Goal: Task Accomplishment & Management: Complete application form

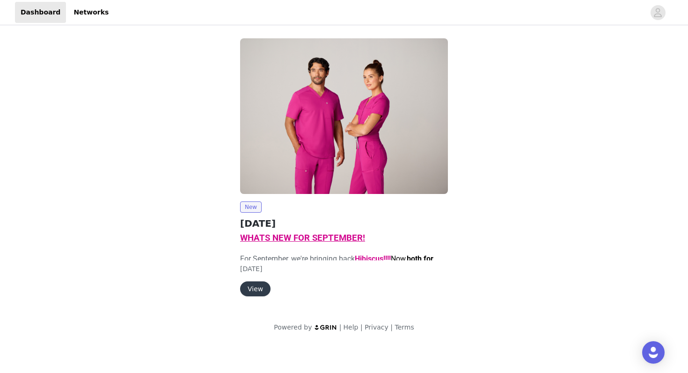
click at [261, 289] on button "View" at bounding box center [255, 289] width 30 height 15
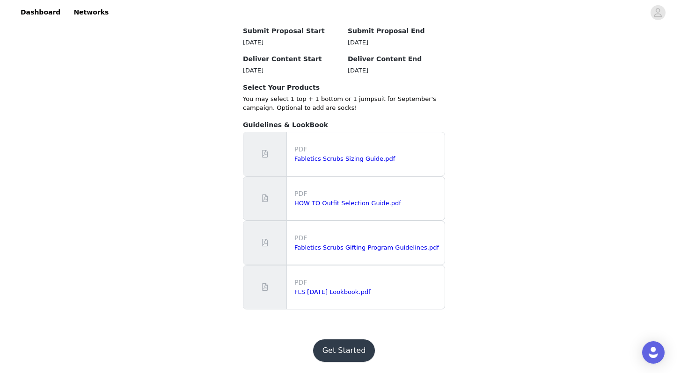
scroll to position [776, 0]
click at [371, 162] on link "Fabletics Scrubs Sizing Guide.pdf" at bounding box center [344, 158] width 101 height 7
click at [354, 207] on link "HOW TO Outfit Selection Guide.pdf" at bounding box center [347, 203] width 107 height 7
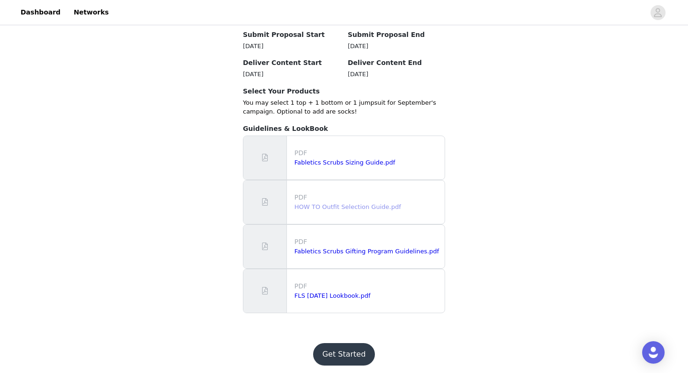
scroll to position [782, 0]
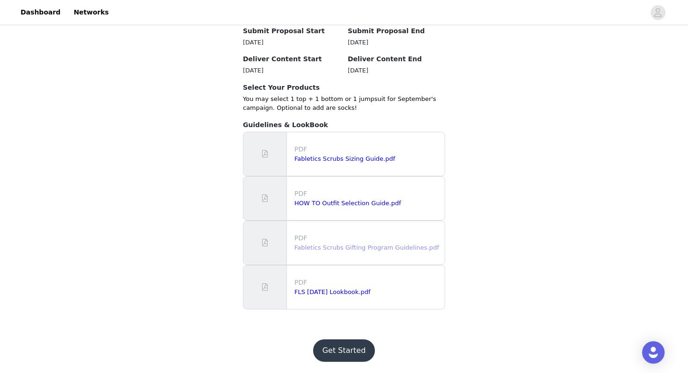
click at [370, 248] on link "Fabletics Scrubs Gifting Program Guidelines.pdf" at bounding box center [366, 247] width 145 height 7
click at [330, 251] on link "Fabletics Scrubs Gifting Program Guidelines.pdf" at bounding box center [366, 247] width 145 height 7
click at [363, 295] on link "FLS [DATE] Lookbook.pdf" at bounding box center [332, 292] width 76 height 7
click at [352, 357] on button "Get Started" at bounding box center [344, 351] width 62 height 22
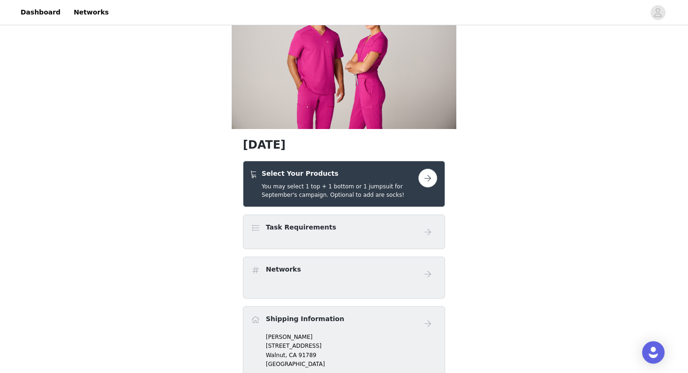
scroll to position [59, 0]
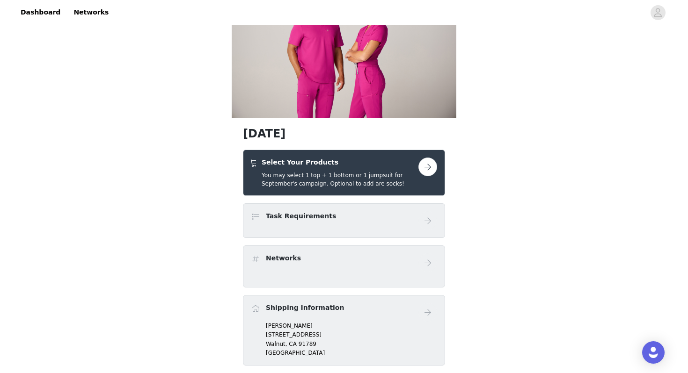
click at [433, 167] on button "button" at bounding box center [427, 167] width 19 height 19
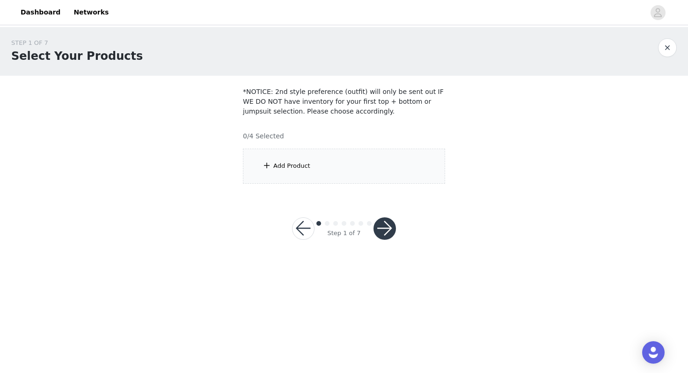
click at [399, 160] on div "Add Product" at bounding box center [344, 166] width 202 height 35
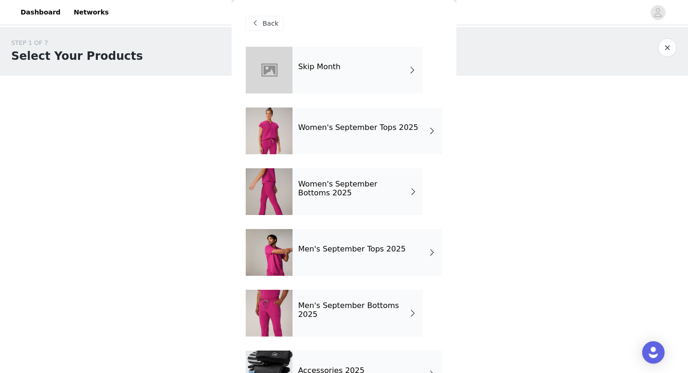
click at [388, 140] on div "Women's September Tops 2025" at bounding box center [367, 131] width 150 height 47
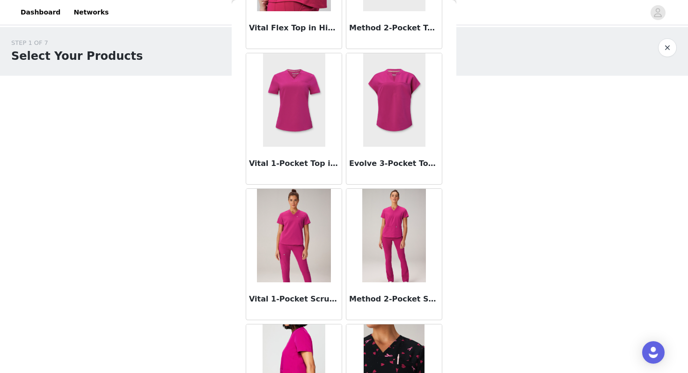
scroll to position [264, 0]
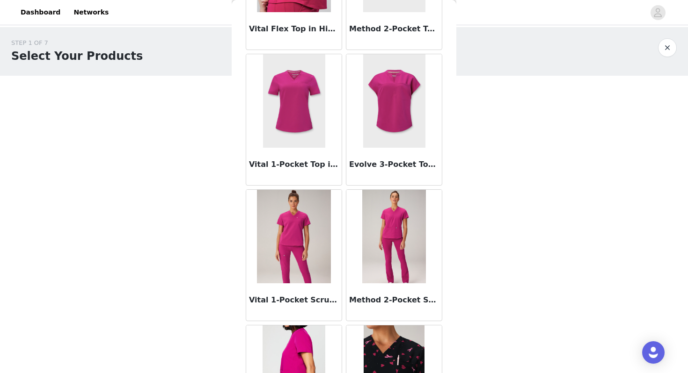
click at [391, 122] on img at bounding box center [394, 101] width 62 height 94
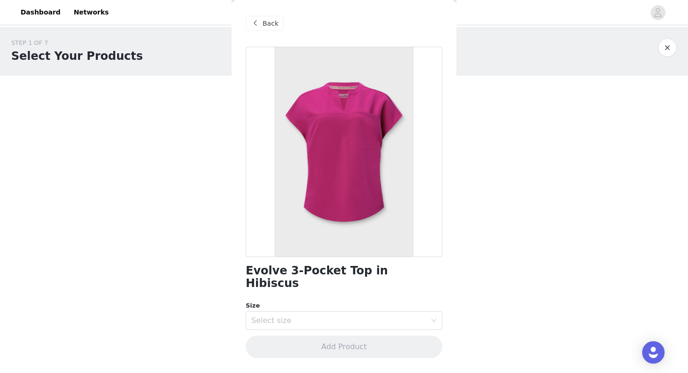
scroll to position [0, 0]
click at [371, 316] on div "Select size" at bounding box center [338, 320] width 175 height 9
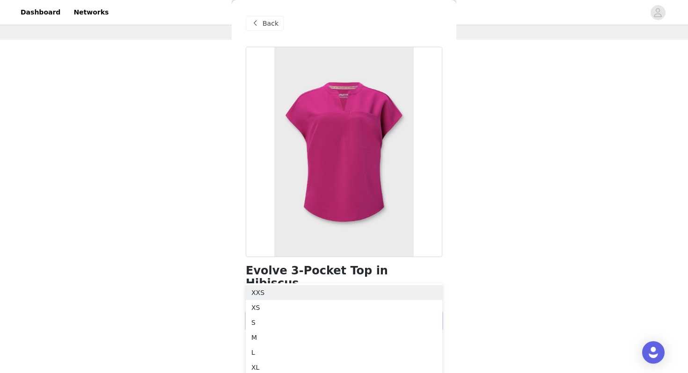
scroll to position [36, 0]
click at [330, 310] on li "XS" at bounding box center [344, 307] width 196 height 15
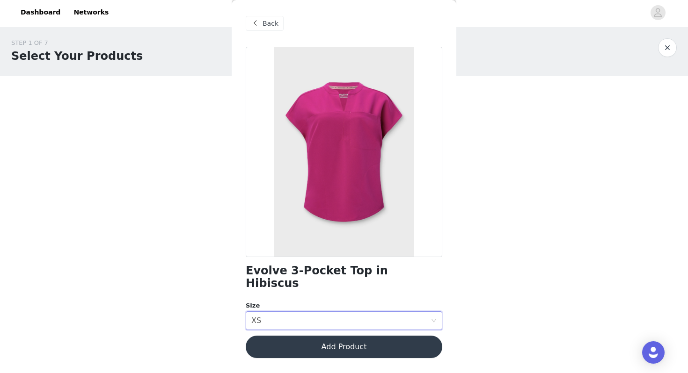
scroll to position [0, 0]
click at [341, 336] on button "Add Product" at bounding box center [344, 347] width 196 height 22
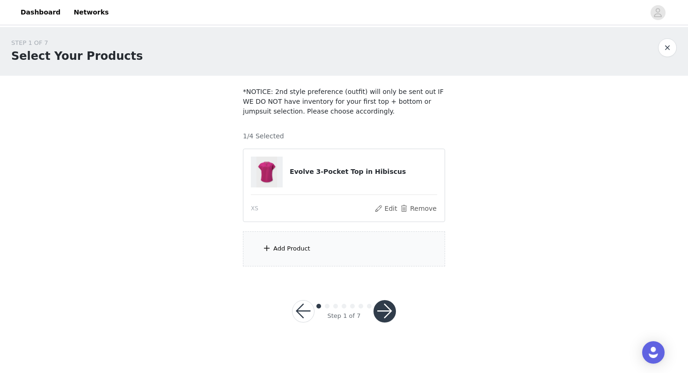
click at [333, 251] on div "Add Product" at bounding box center [344, 249] width 202 height 35
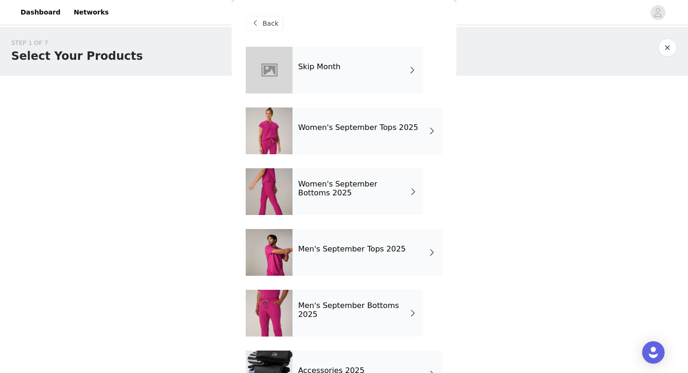
click at [365, 196] on h4 "Women's September Bottoms 2025" at bounding box center [353, 188] width 111 height 17
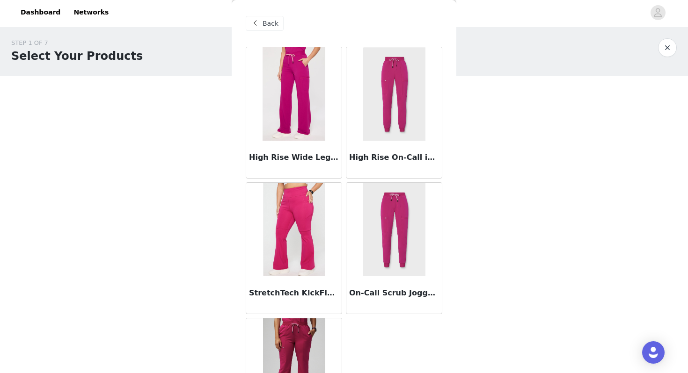
click at [299, 117] on img at bounding box center [293, 94] width 62 height 94
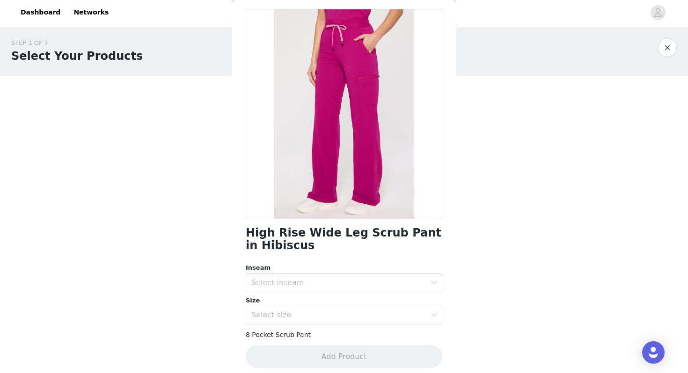
scroll to position [44, 0]
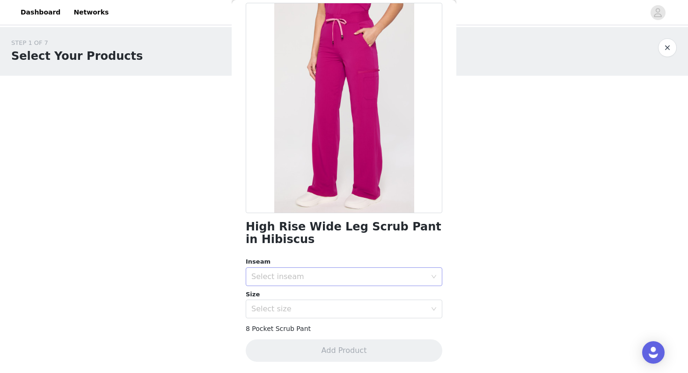
click at [320, 276] on div "Select inseam" at bounding box center [338, 276] width 175 height 9
click at [313, 304] on li "Short" at bounding box center [344, 297] width 196 height 15
click at [310, 311] on div "Select size" at bounding box center [338, 309] width 175 height 9
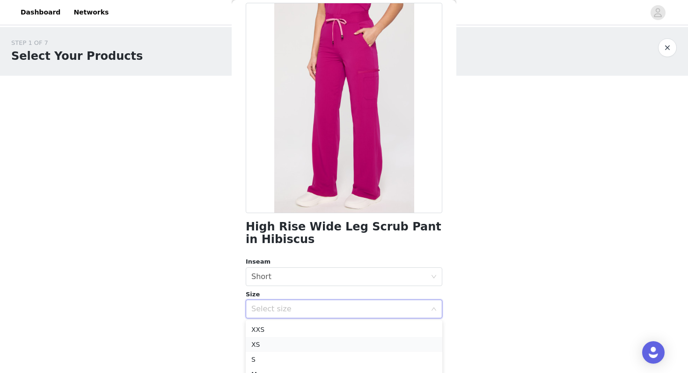
click at [283, 350] on li "XS" at bounding box center [344, 344] width 196 height 15
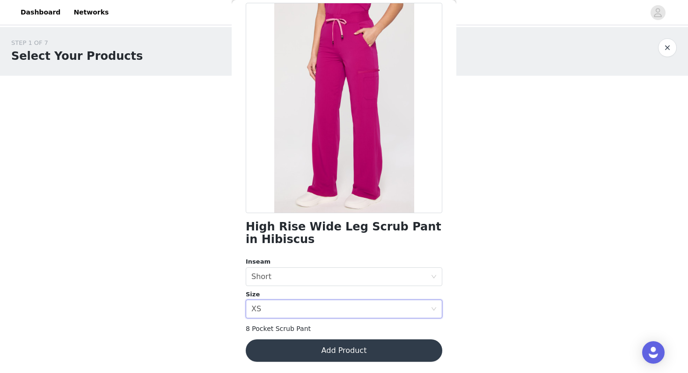
click at [340, 353] on button "Add Product" at bounding box center [344, 351] width 196 height 22
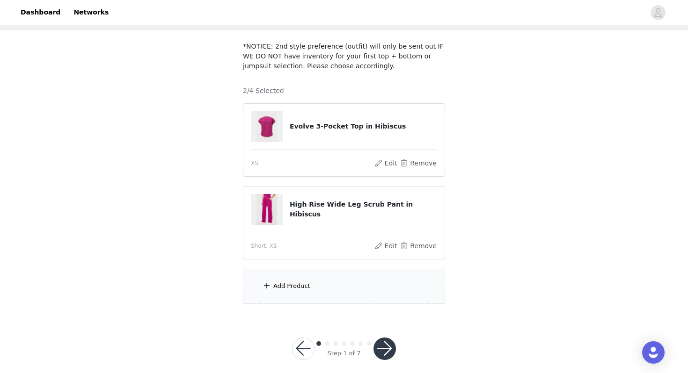
scroll to position [54, 0]
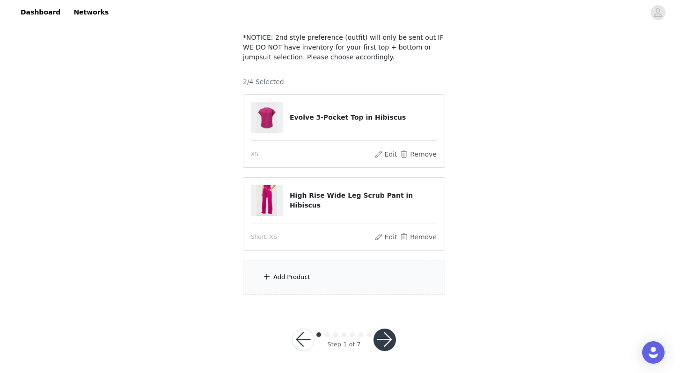
click at [330, 277] on div "Add Product" at bounding box center [344, 277] width 202 height 35
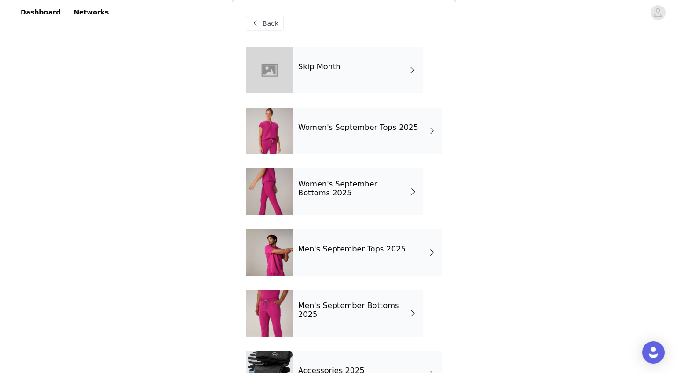
click at [333, 150] on div "Women's September Tops 2025" at bounding box center [367, 131] width 150 height 47
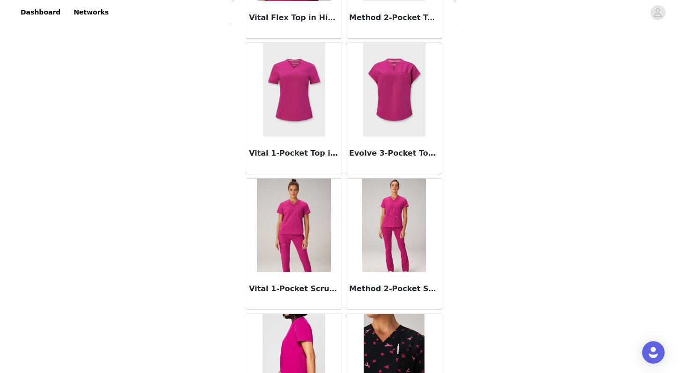
scroll to position [275, 0]
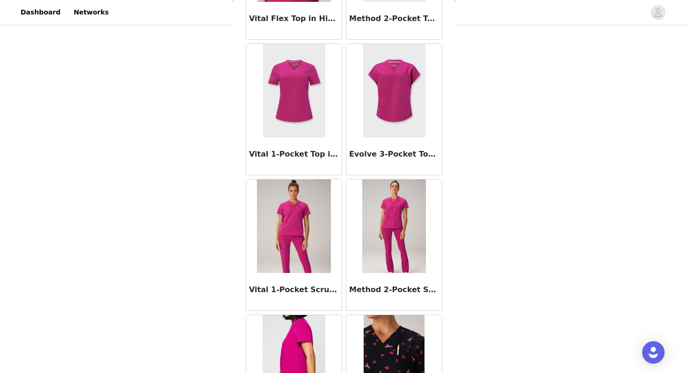
click at [303, 229] on img at bounding box center [294, 227] width 74 height 94
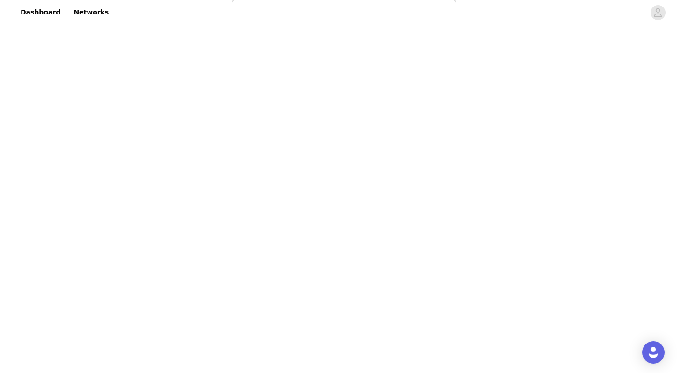
scroll to position [0, 0]
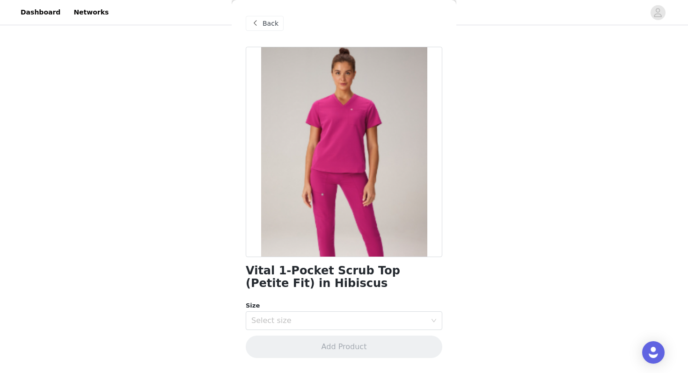
click at [265, 26] on span "Back" at bounding box center [270, 24] width 16 height 10
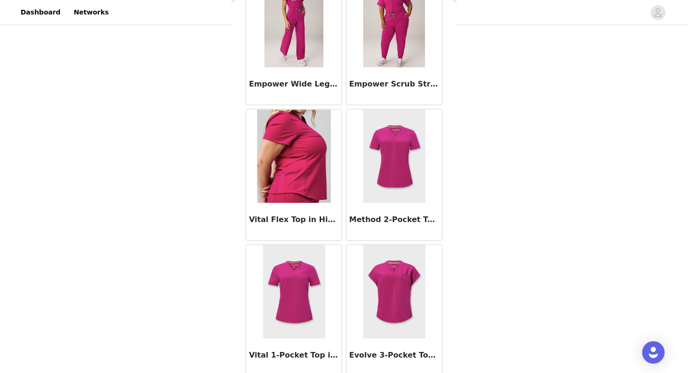
scroll to position [117, 0]
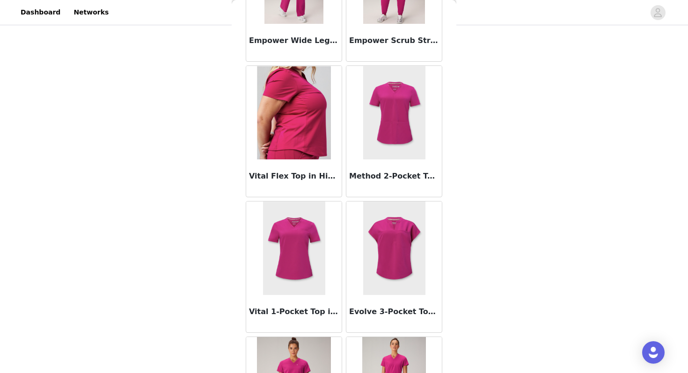
click at [304, 272] on img at bounding box center [294, 249] width 62 height 94
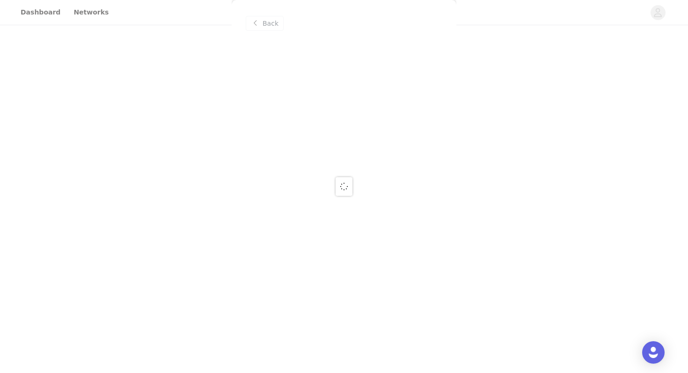
scroll to position [0, 0]
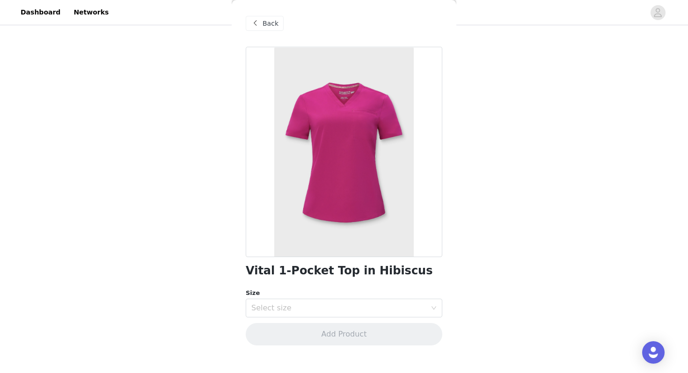
click at [268, 24] on span "Back" at bounding box center [270, 24] width 16 height 10
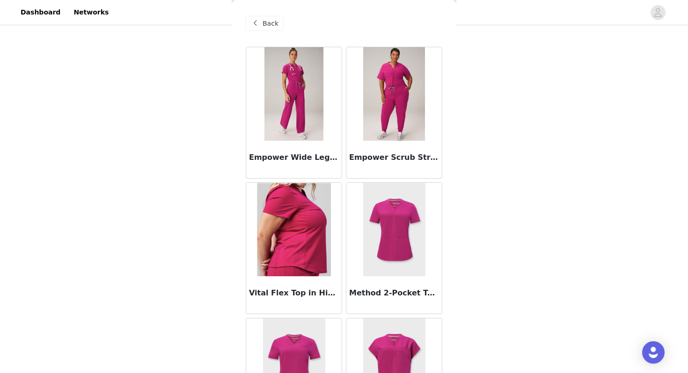
click at [296, 238] on div at bounding box center [293, 230] width 95 height 94
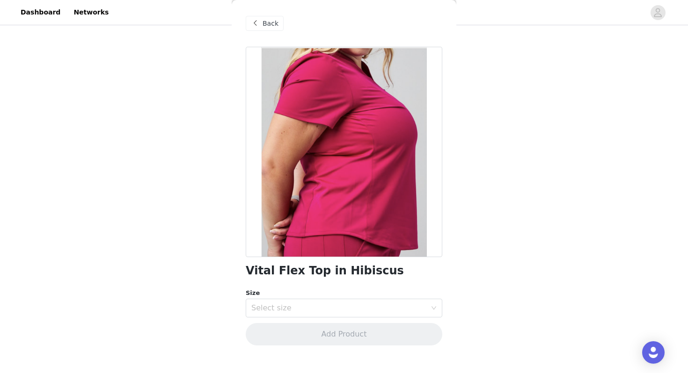
click at [269, 22] on span "Back" at bounding box center [270, 24] width 16 height 10
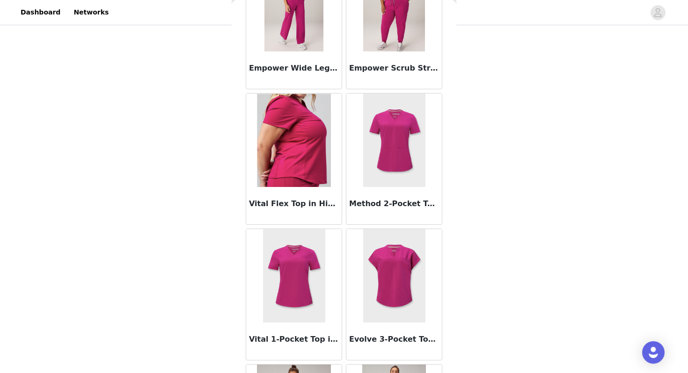
scroll to position [97, 0]
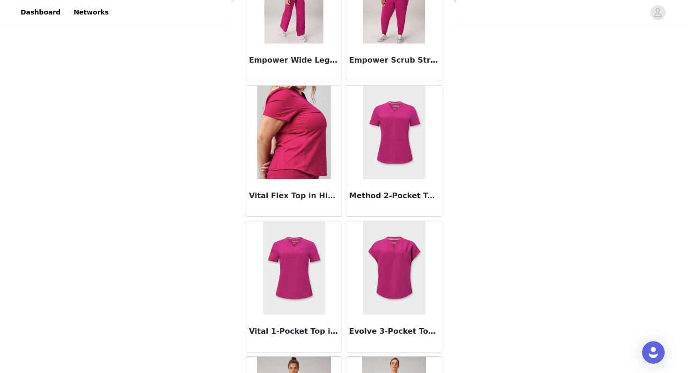
click at [302, 284] on img at bounding box center [294, 268] width 62 height 94
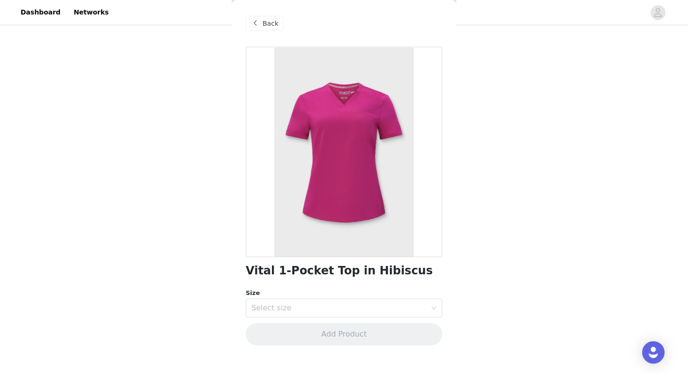
scroll to position [0, 0]
click at [299, 306] on div "Select size" at bounding box center [338, 308] width 175 height 9
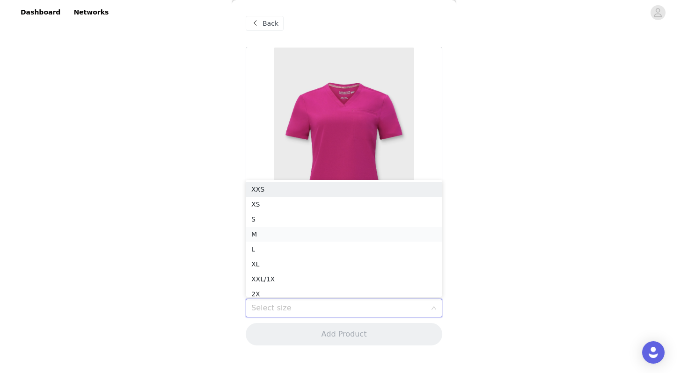
scroll to position [5, 0]
click at [274, 201] on li "XS" at bounding box center [344, 199] width 196 height 15
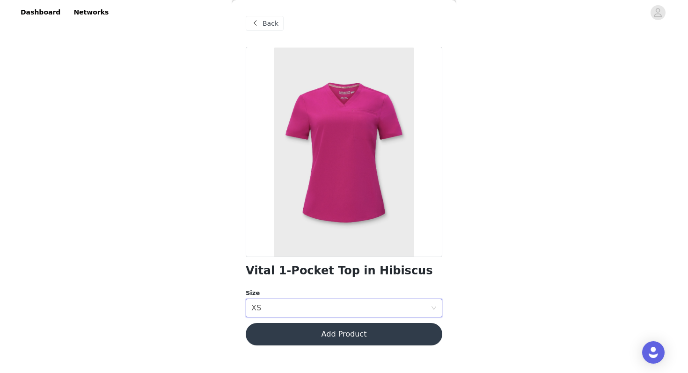
click at [335, 338] on button "Add Product" at bounding box center [344, 334] width 196 height 22
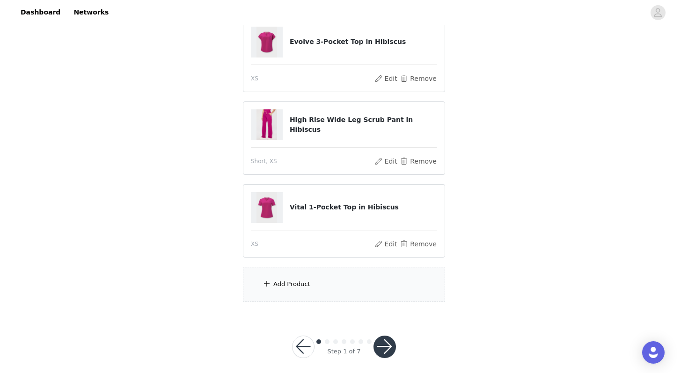
scroll to position [137, 0]
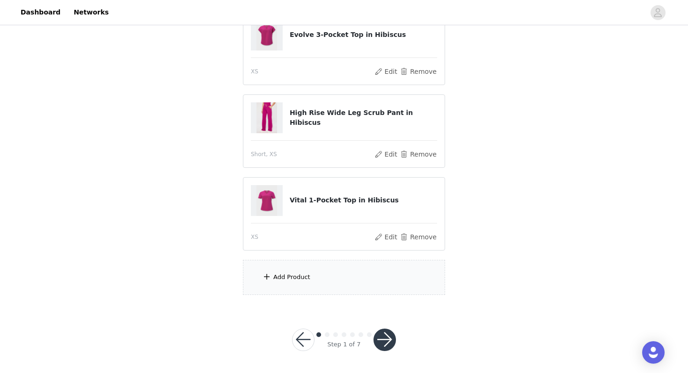
click at [302, 284] on div "Add Product" at bounding box center [344, 277] width 202 height 35
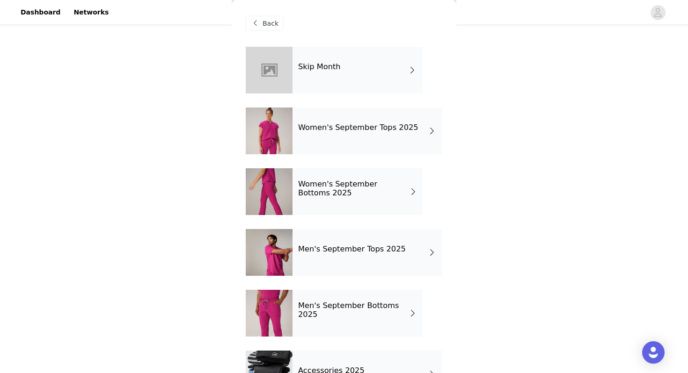
scroll to position [38, 0]
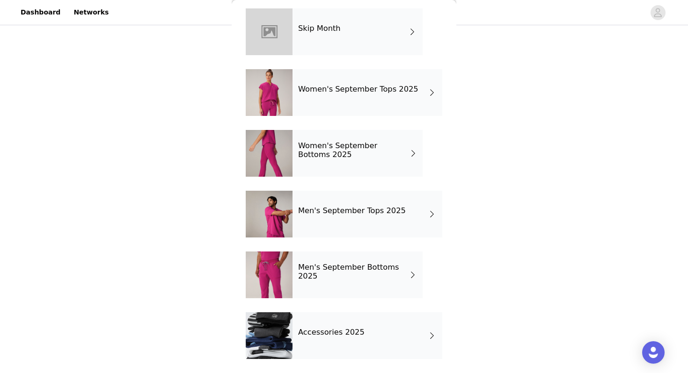
click at [363, 171] on div "Women's September Bottoms 2025" at bounding box center [357, 153] width 130 height 47
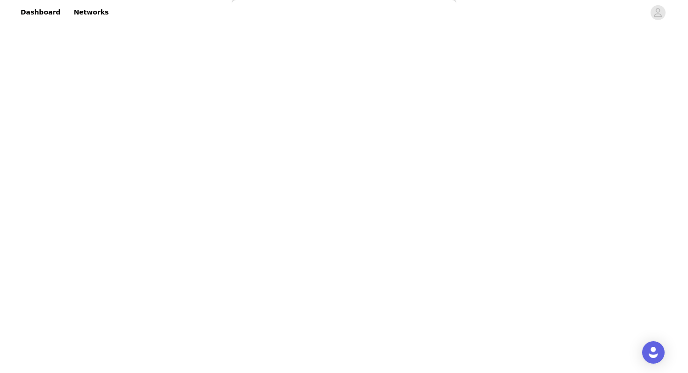
scroll to position [0, 0]
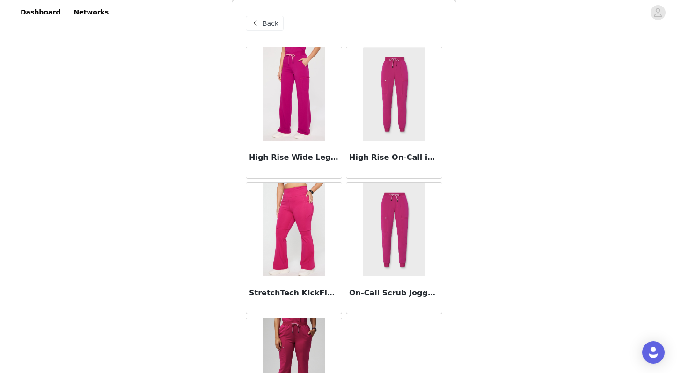
click at [394, 120] on img at bounding box center [394, 94] width 62 height 94
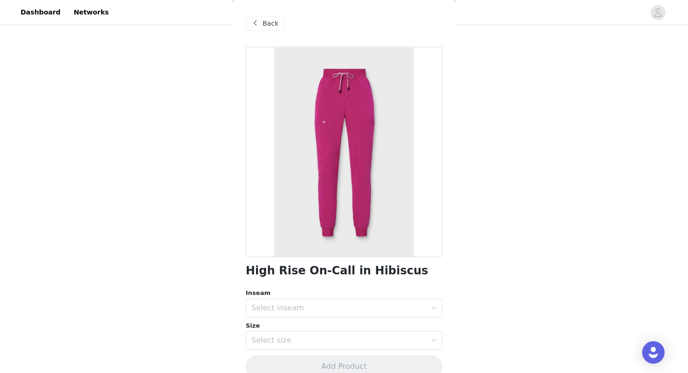
scroll to position [16, 0]
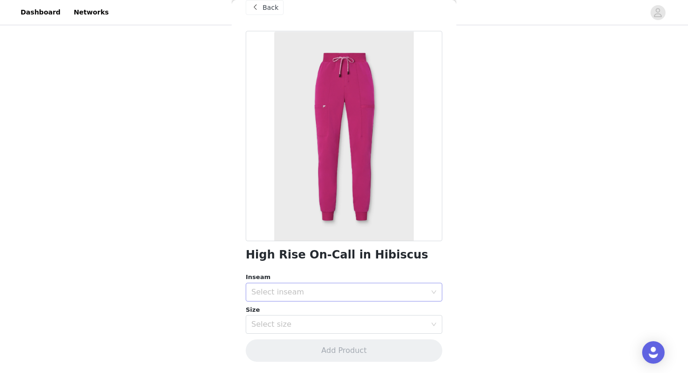
click at [332, 295] on div "Select inseam" at bounding box center [338, 292] width 175 height 9
click at [316, 327] on li "Regular" at bounding box center [344, 327] width 196 height 15
click at [316, 327] on div "Select size" at bounding box center [338, 324] width 175 height 9
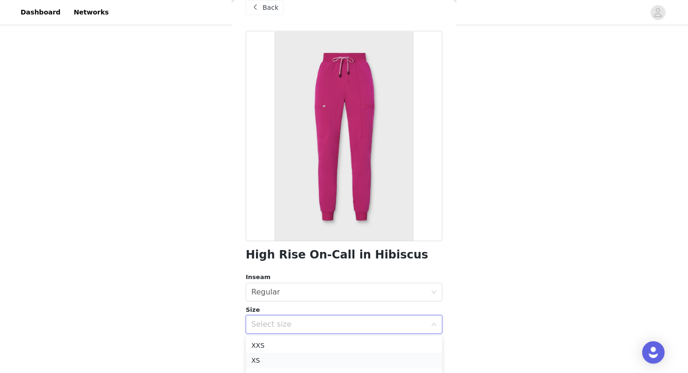
click at [285, 361] on li "XS" at bounding box center [344, 360] width 196 height 15
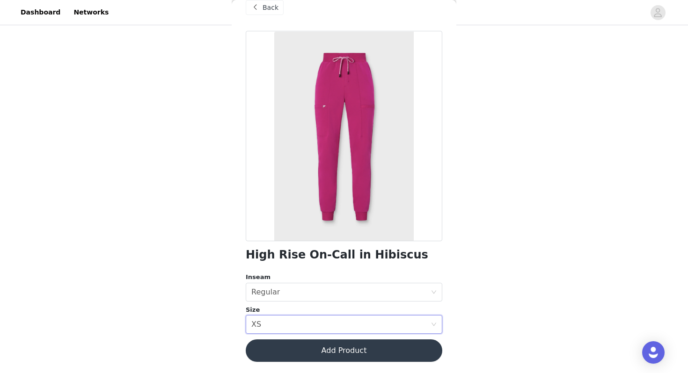
click at [355, 349] on button "Add Product" at bounding box center [344, 351] width 196 height 22
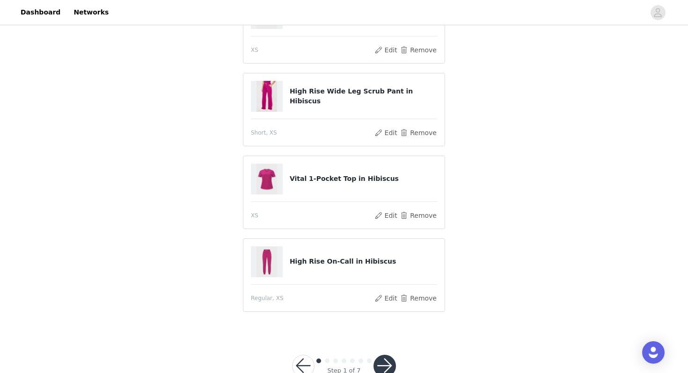
scroll to position [160, 0]
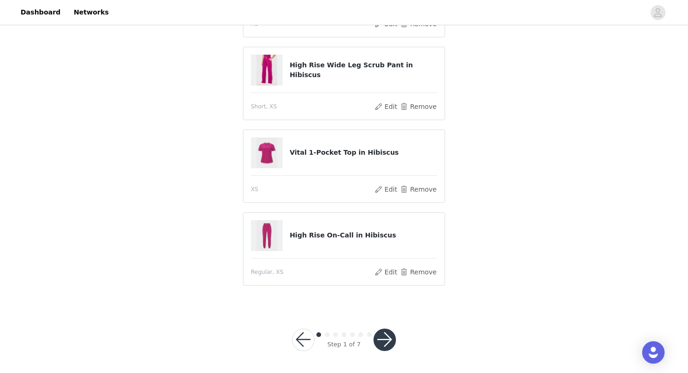
click at [388, 341] on button "button" at bounding box center [384, 340] width 22 height 22
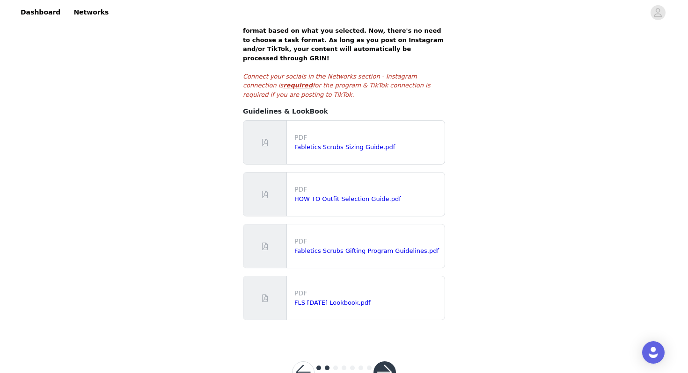
scroll to position [196, 0]
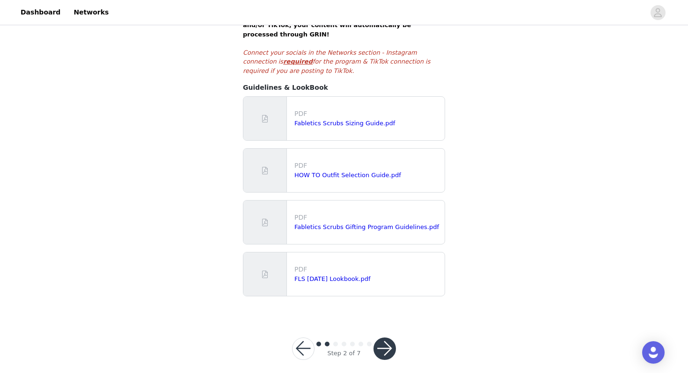
click at [390, 343] on button "button" at bounding box center [384, 349] width 22 height 22
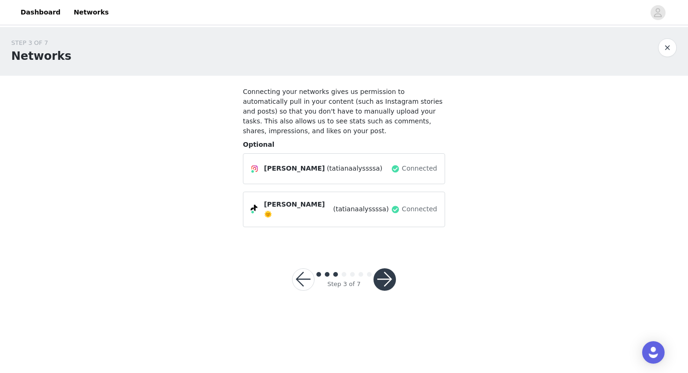
click at [383, 277] on button "button" at bounding box center [384, 279] width 22 height 22
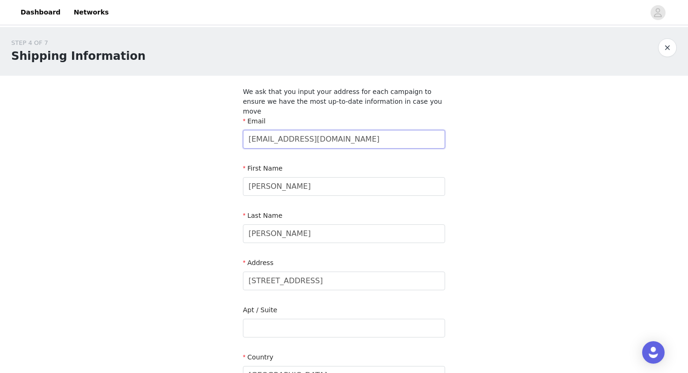
drag, startPoint x: 341, startPoint y: 132, endPoint x: 209, endPoint y: 129, distance: 132.4
click at [209, 129] on div "STEP 4 OF 7 Shipping Information We ask that you input your address for each ca…" at bounding box center [344, 313] width 688 height 573
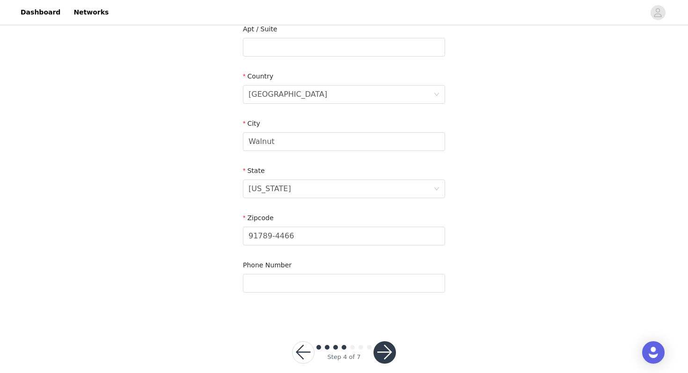
scroll to position [284, 0]
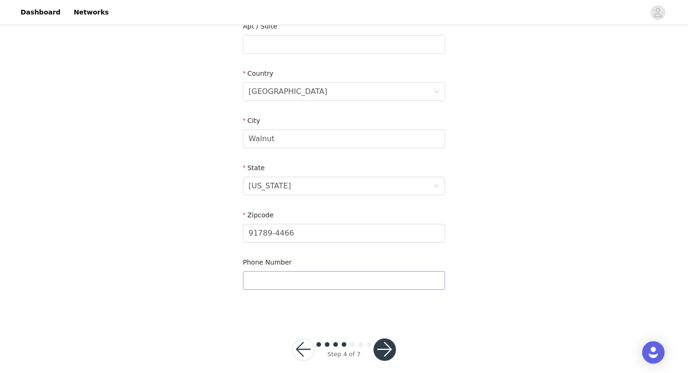
type input "[EMAIL_ADDRESS][DOMAIN_NAME]"
click at [282, 271] on input "text" at bounding box center [344, 280] width 202 height 19
type input "6269226439"
click at [564, 331] on div "STEP 4 OF 7 Shipping Information We ask that you input your address for each ca…" at bounding box center [344, 63] width 688 height 640
click at [389, 342] on button "button" at bounding box center [384, 350] width 22 height 22
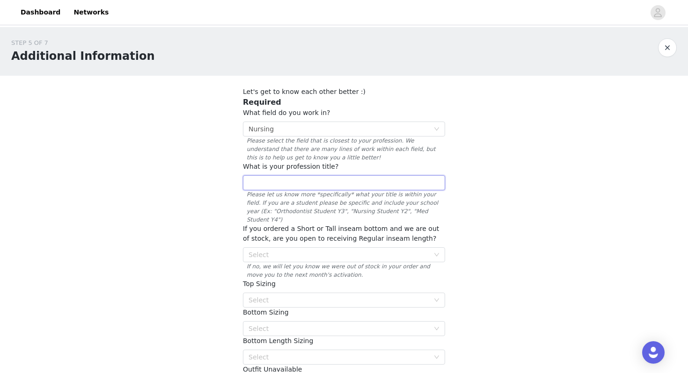
click at [398, 183] on input "text" at bounding box center [344, 182] width 202 height 15
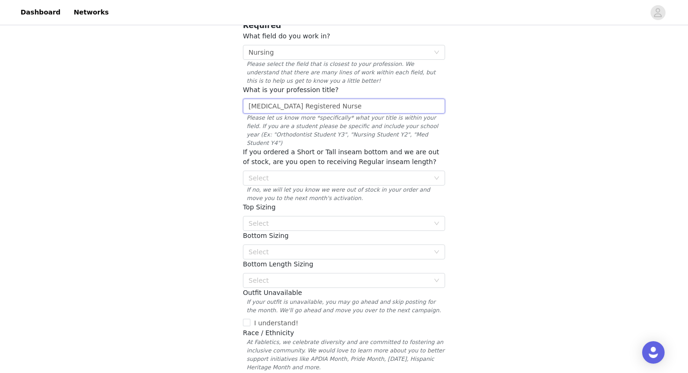
scroll to position [79, 0]
click at [416, 172] on div "Select" at bounding box center [338, 176] width 181 height 9
type input "[MEDICAL_DATA] Registered Nurse"
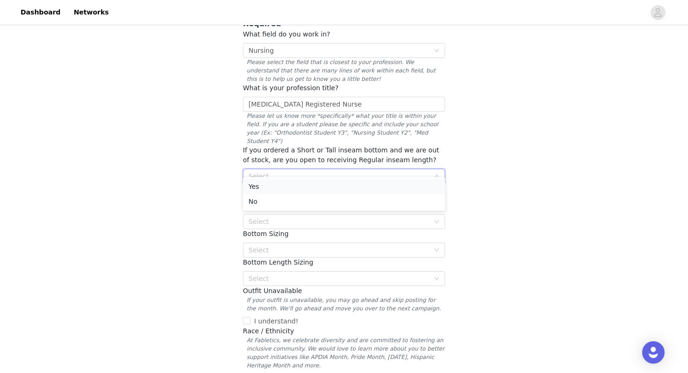
click at [388, 188] on li "Yes" at bounding box center [344, 186] width 202 height 15
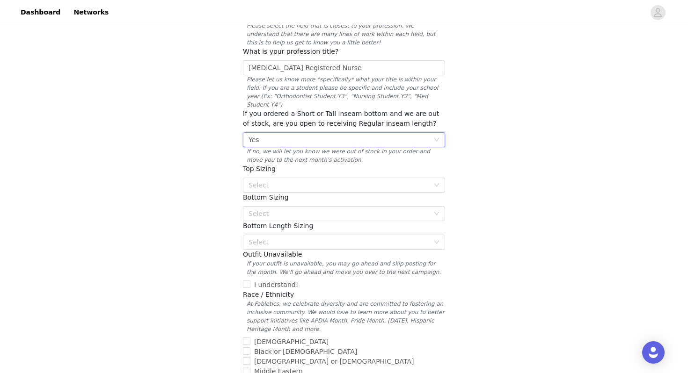
scroll to position [126, 0]
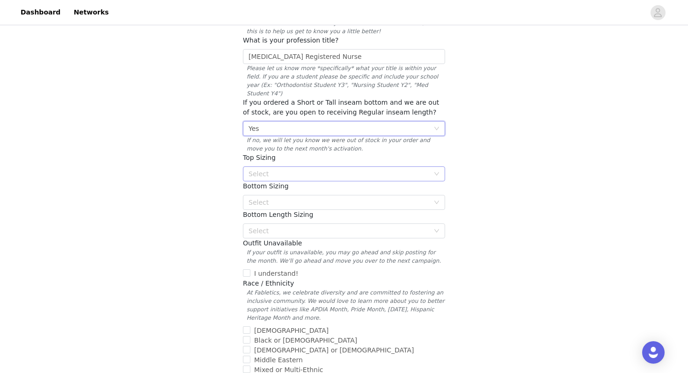
click at [428, 169] on div "Select" at bounding box center [338, 173] width 181 height 9
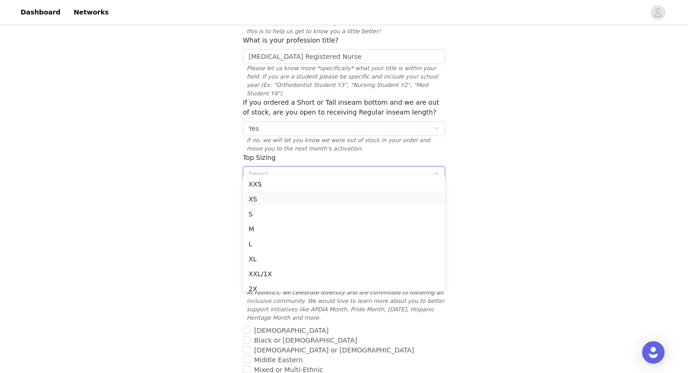
click at [312, 204] on li "XS" at bounding box center [344, 199] width 202 height 15
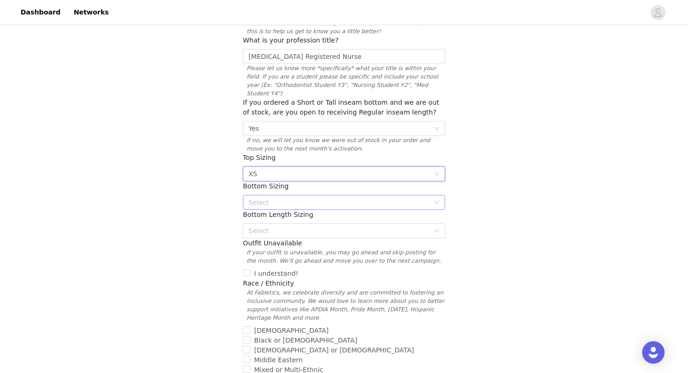
click at [308, 198] on div "Select" at bounding box center [338, 202] width 181 height 9
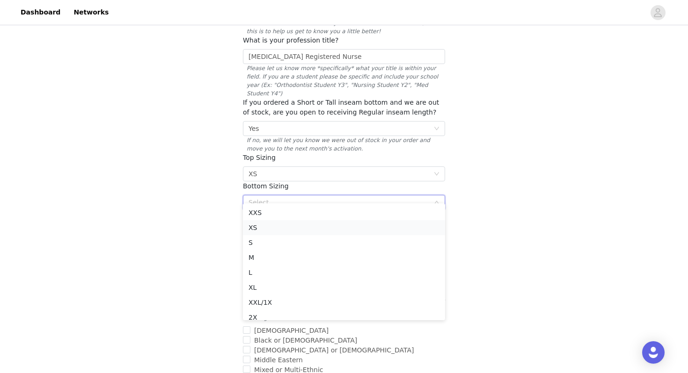
click at [277, 230] on li "XS" at bounding box center [344, 227] width 202 height 15
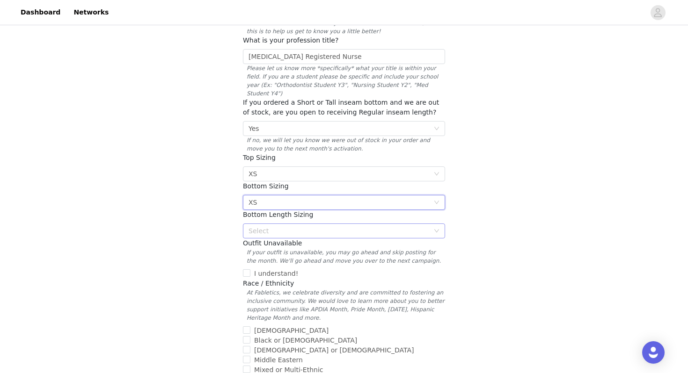
click at [319, 229] on div "Select" at bounding box center [340, 231] width 185 height 14
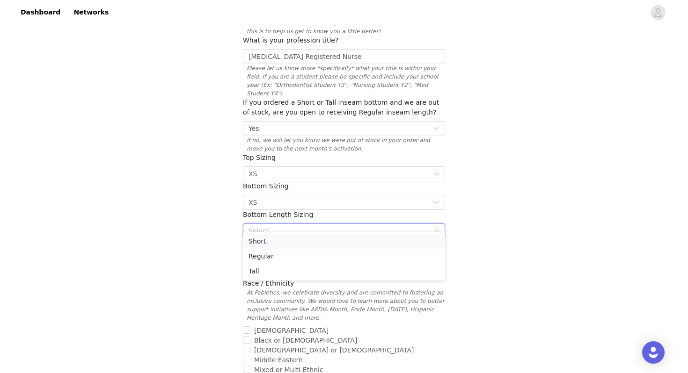
click at [322, 241] on li "Short" at bounding box center [344, 241] width 202 height 15
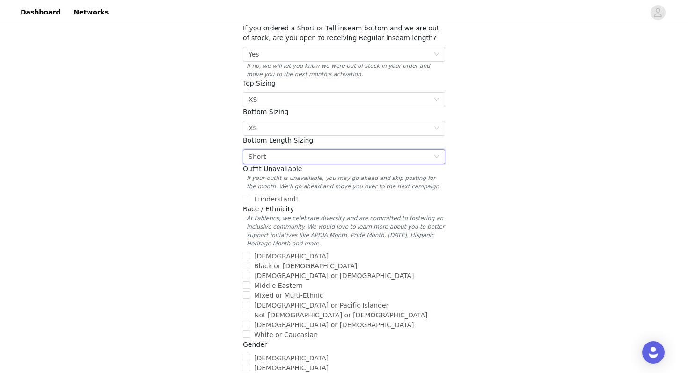
scroll to position [223, 0]
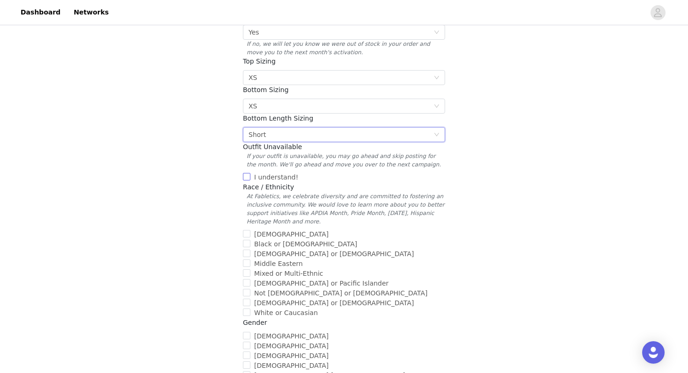
click at [250, 174] on span "I understand!" at bounding box center [275, 177] width 51 height 7
click at [250, 173] on input "I understand!" at bounding box center [246, 176] width 7 height 7
checkbox input "true"
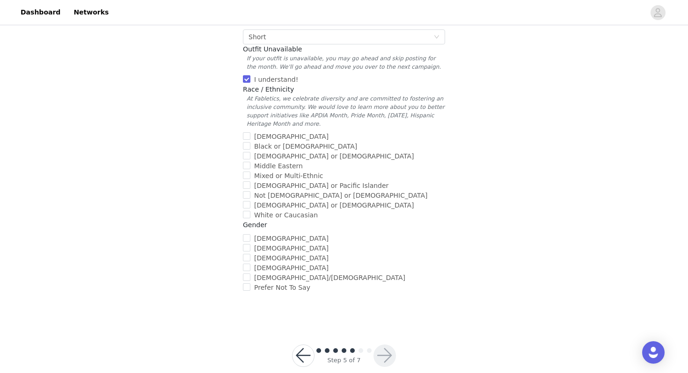
scroll to position [328, 0]
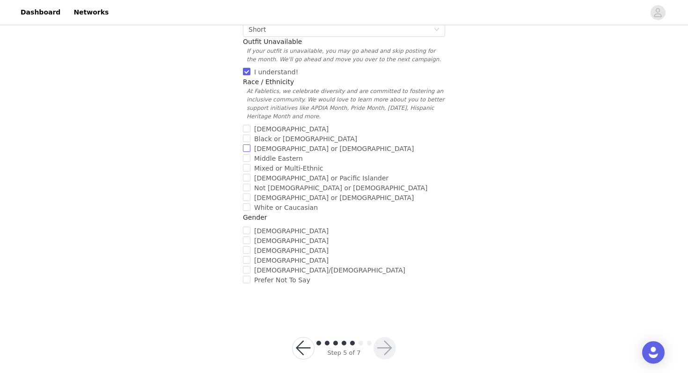
click at [247, 145] on input "[DEMOGRAPHIC_DATA] or [DEMOGRAPHIC_DATA]" at bounding box center [246, 148] width 7 height 7
checkbox input "true"
click at [247, 227] on input "[DEMOGRAPHIC_DATA]" at bounding box center [246, 230] width 7 height 7
checkbox input "true"
click at [385, 337] on button "button" at bounding box center [384, 348] width 22 height 22
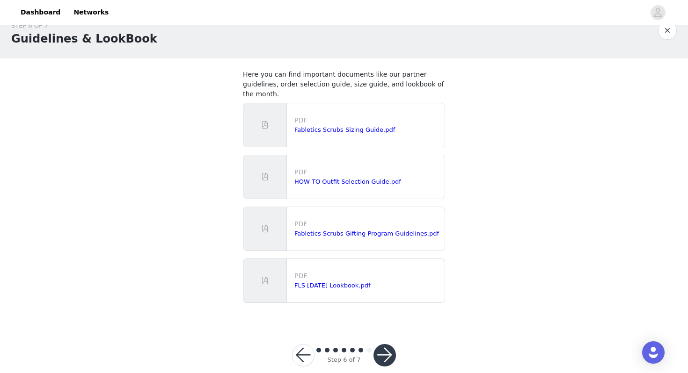
scroll to position [23, 0]
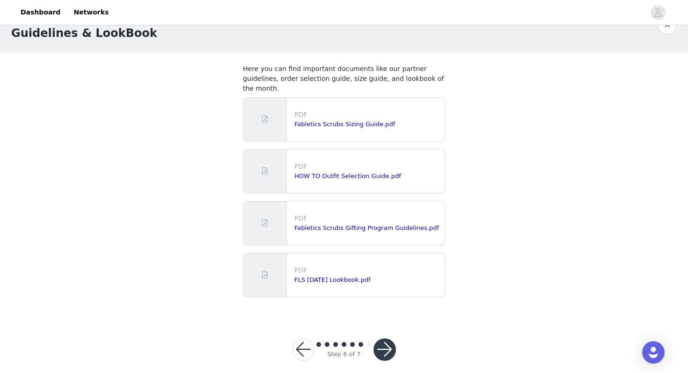
click at [391, 345] on button "button" at bounding box center [384, 350] width 22 height 22
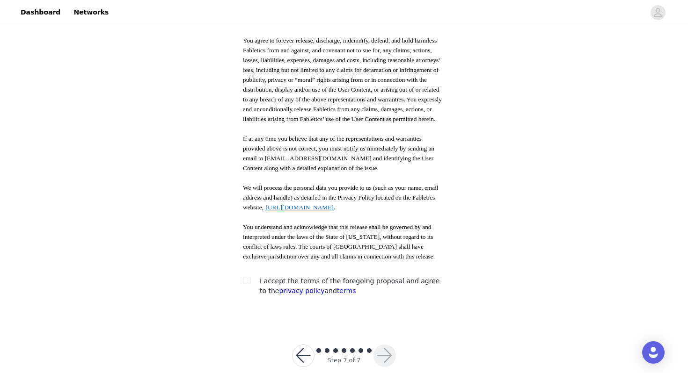
scroll to position [472, 0]
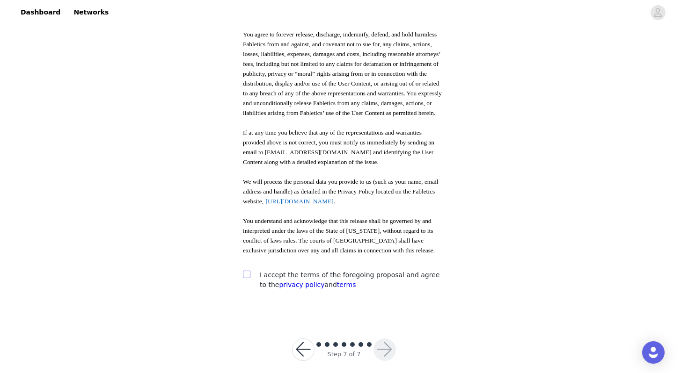
click at [247, 271] on input "checkbox" at bounding box center [246, 274] width 7 height 7
checkbox input "true"
click at [385, 339] on button "button" at bounding box center [384, 350] width 22 height 22
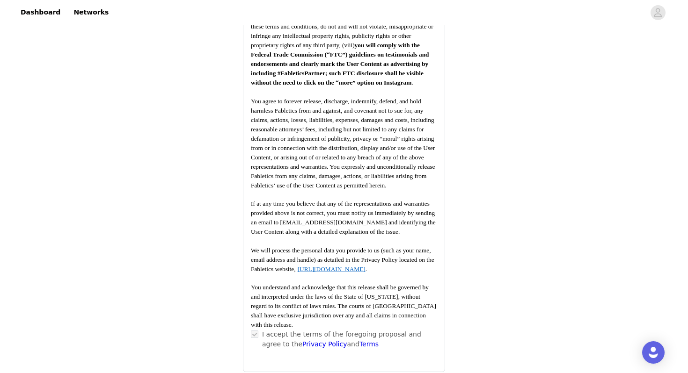
scroll to position [1210, 0]
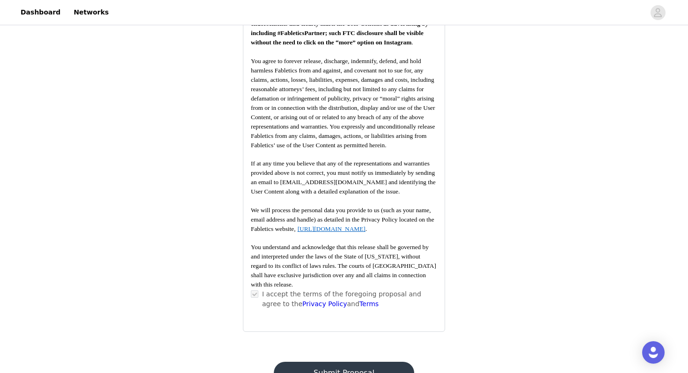
click at [378, 362] on button "Submit Proposal" at bounding box center [344, 373] width 140 height 22
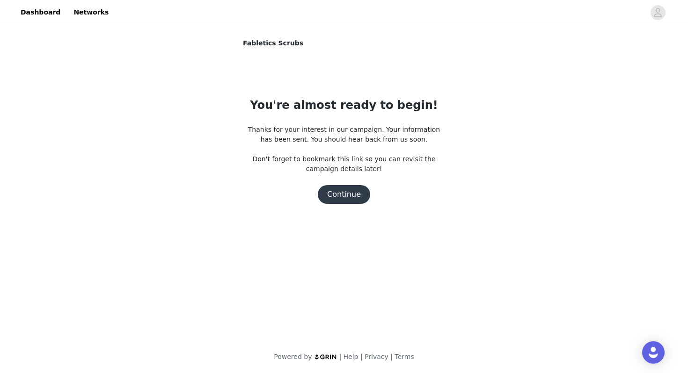
scroll to position [0, 0]
click at [352, 197] on button "Continue" at bounding box center [344, 194] width 52 height 19
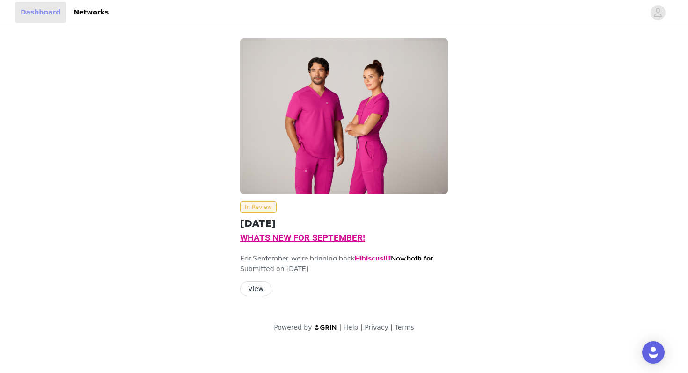
click at [40, 11] on link "Dashboard" at bounding box center [40, 12] width 51 height 21
click at [81, 14] on link "Networks" at bounding box center [91, 12] width 46 height 21
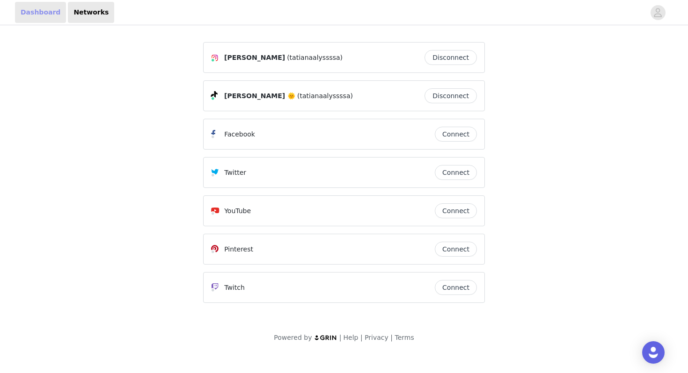
click at [48, 14] on link "Dashboard" at bounding box center [40, 12] width 51 height 21
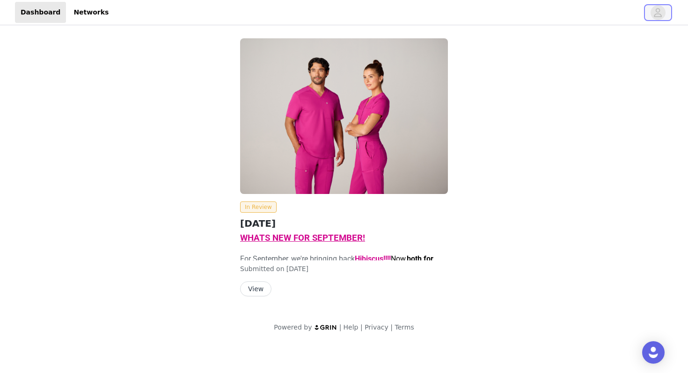
click at [653, 11] on icon "avatar" at bounding box center [657, 12] width 9 height 15
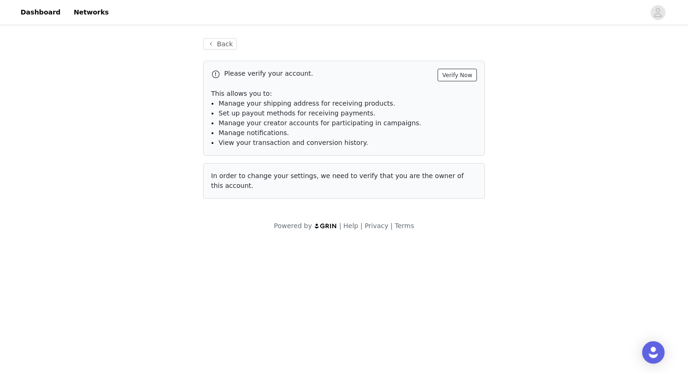
click at [461, 77] on button "Verify Now" at bounding box center [456, 75] width 39 height 13
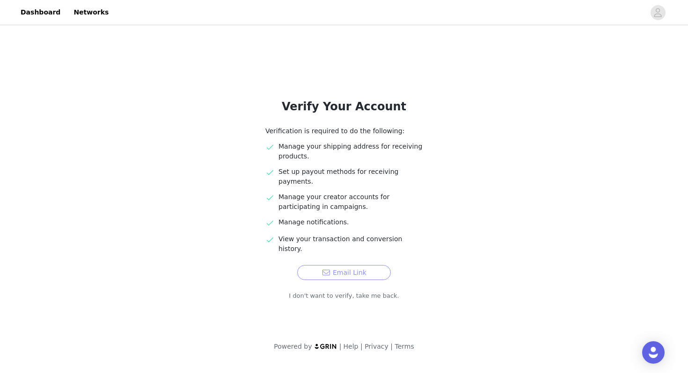
click at [380, 265] on button "Email Link" at bounding box center [344, 272] width 94 height 15
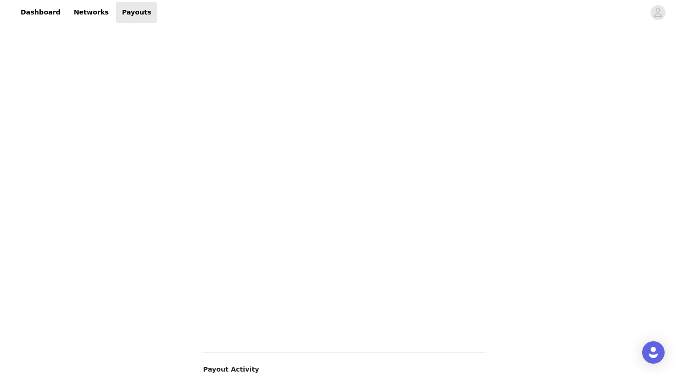
scroll to position [182, 0]
click at [542, 126] on div "Payouts View your payment related transactions. Payout Activity View and track …" at bounding box center [344, 226] width 688 height 763
click at [569, 217] on div "Payouts View your payment related transactions. Payout Activity View and track …" at bounding box center [344, 156] width 688 height 763
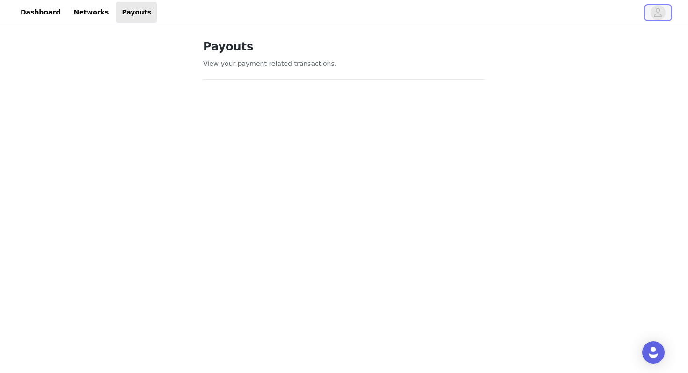
click at [660, 13] on icon "avatar" at bounding box center [657, 12] width 9 height 15
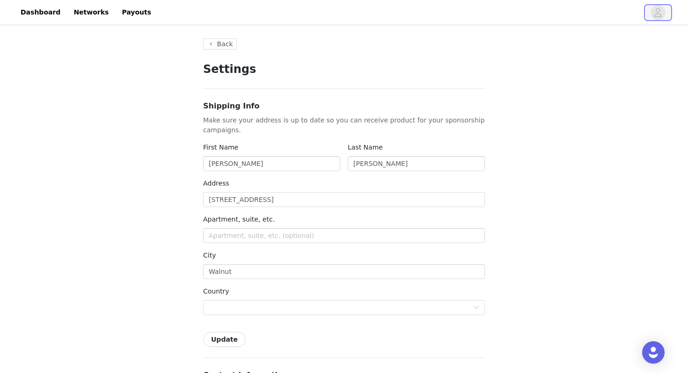
type input "+1 (United States)"
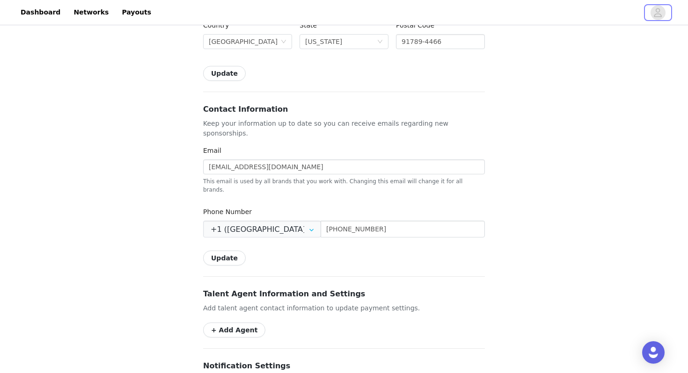
scroll to position [267, 0]
drag, startPoint x: 298, startPoint y: 154, endPoint x: 185, endPoint y: 139, distance: 114.6
click at [185, 139] on div "Back Settings Shipping Info Make sure your address is up to date so you can rec…" at bounding box center [344, 167] width 688 height 813
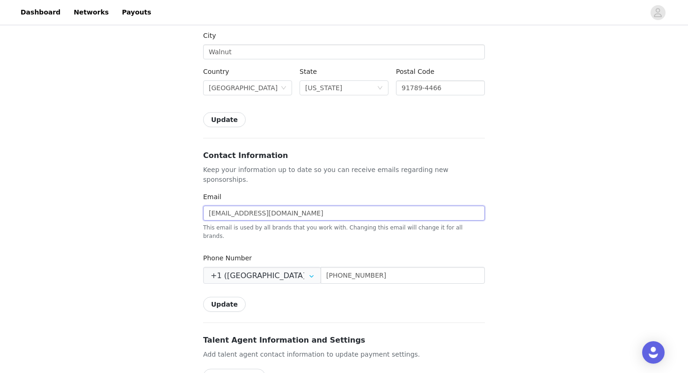
scroll to position [221, 0]
type input "[EMAIL_ADDRESS][DOMAIN_NAME]"
click at [229, 296] on button "Update" at bounding box center [224, 303] width 43 height 15
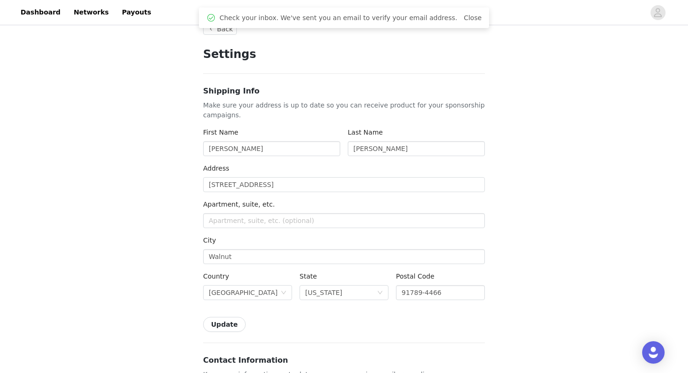
scroll to position [0, 0]
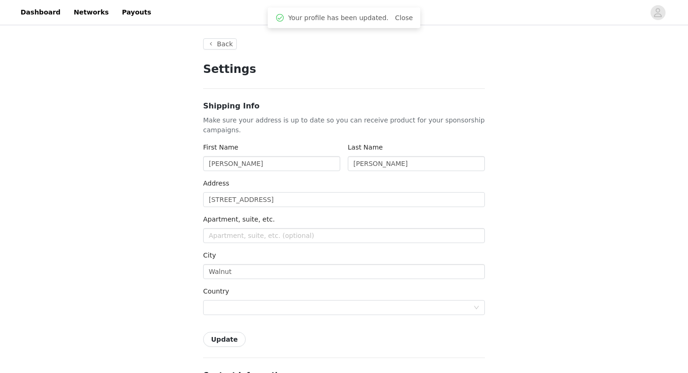
type input "+1 ([GEOGRAPHIC_DATA])"
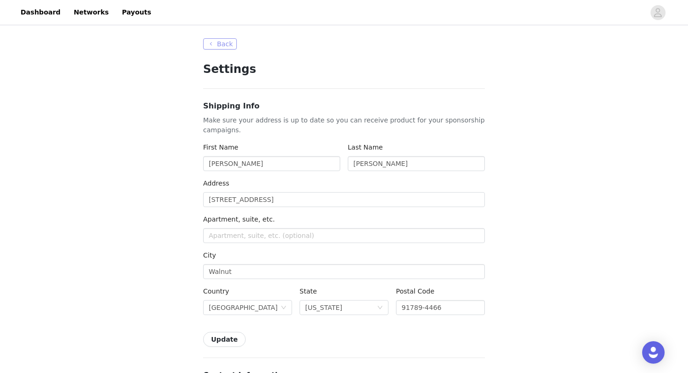
click at [228, 38] on button "Back" at bounding box center [220, 43] width 34 height 11
click at [225, 47] on button "Back" at bounding box center [220, 43] width 34 height 11
click at [215, 44] on button "Back" at bounding box center [220, 43] width 34 height 11
click at [94, 20] on link "Networks" at bounding box center [91, 12] width 46 height 21
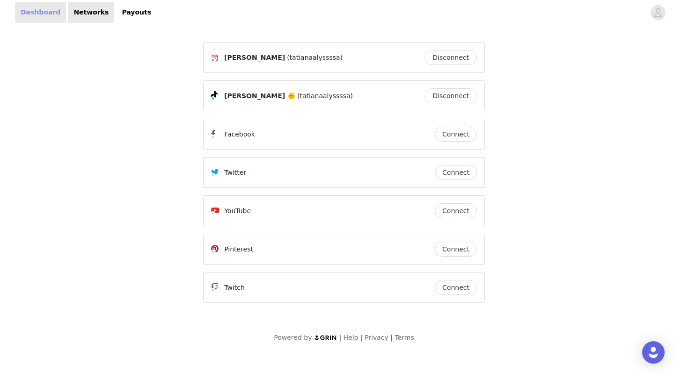
click at [48, 12] on link "Dashboard" at bounding box center [40, 12] width 51 height 21
